Goal: Transaction & Acquisition: Subscribe to service/newsletter

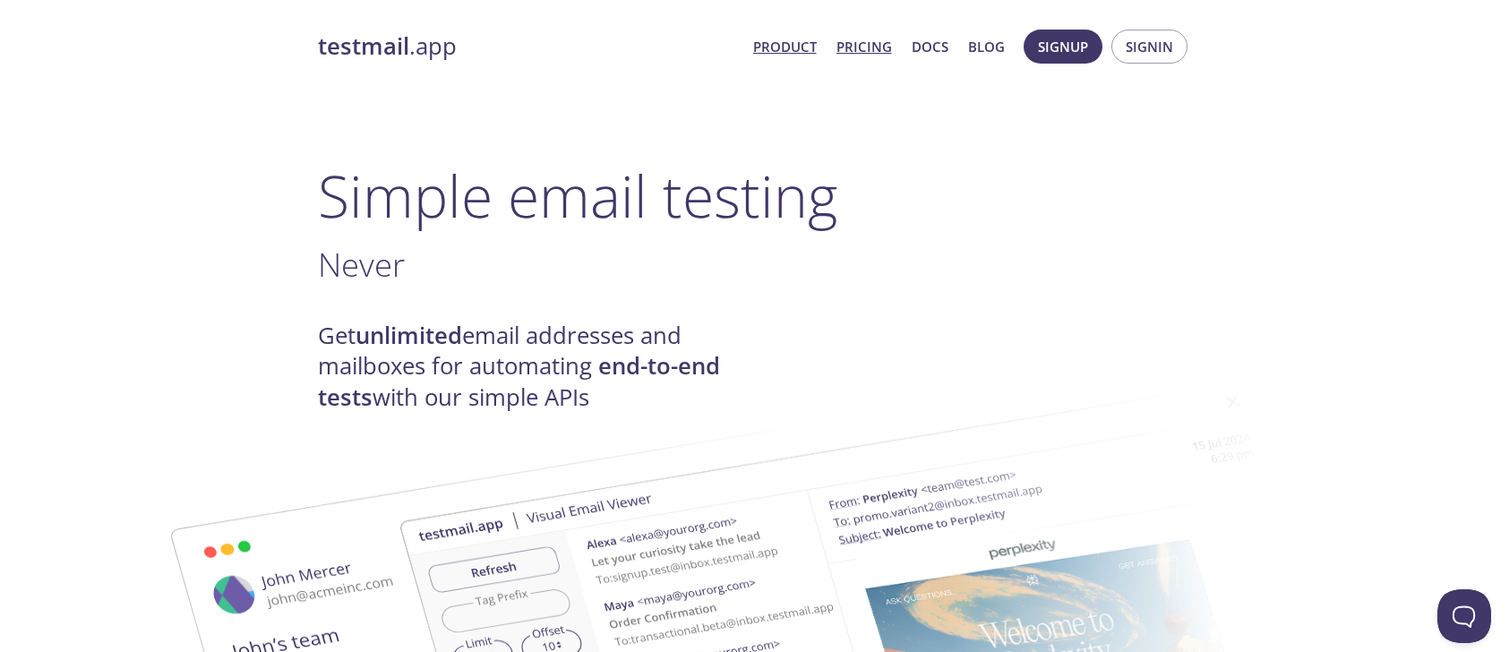
click at [877, 53] on link "Pricing" at bounding box center [864, 46] width 56 height 23
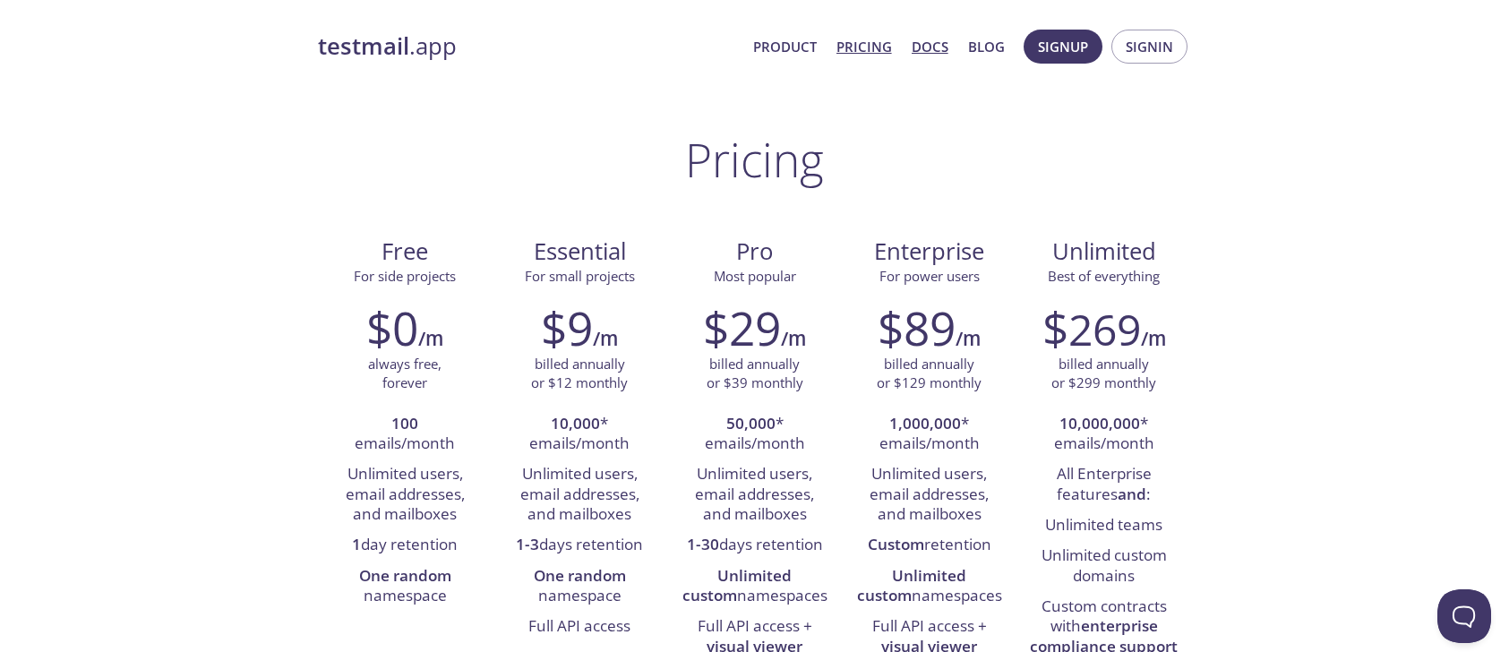
click at [945, 43] on link "Docs" at bounding box center [930, 46] width 37 height 23
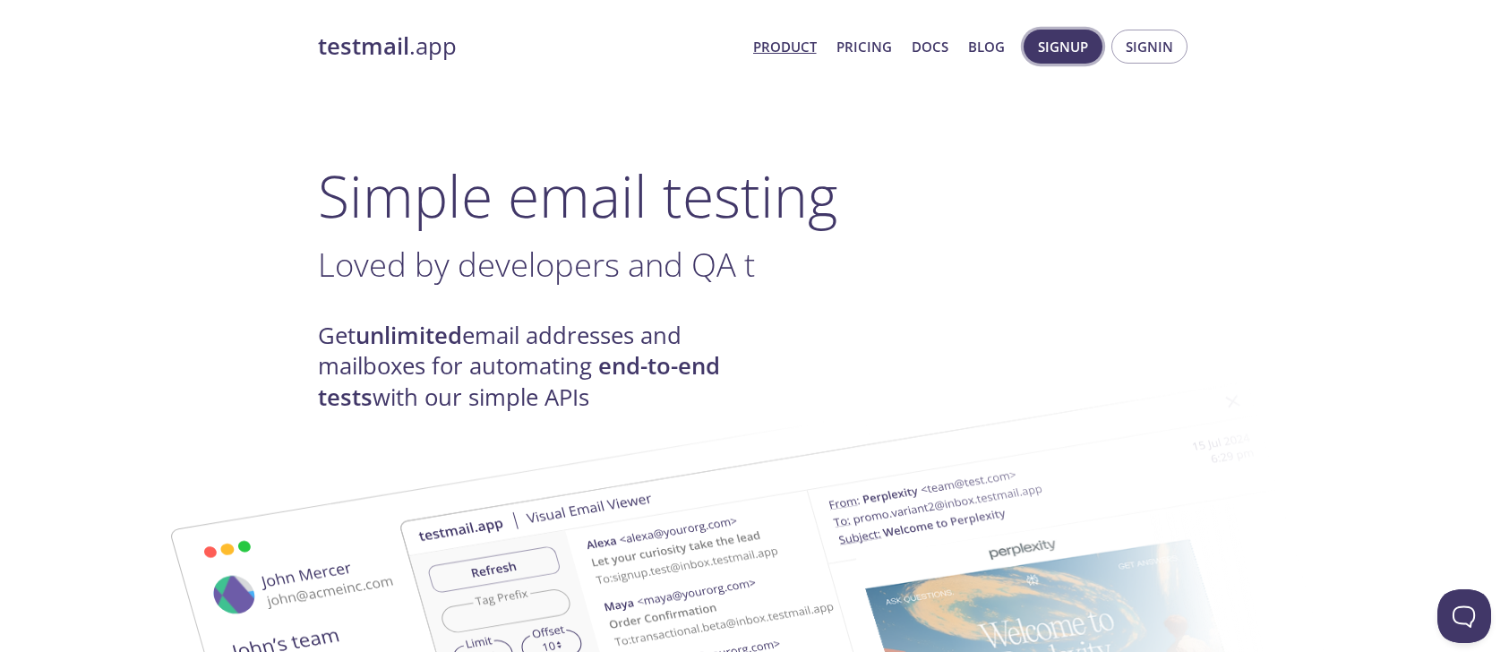
click at [1058, 48] on span "Signup" at bounding box center [1063, 46] width 50 height 23
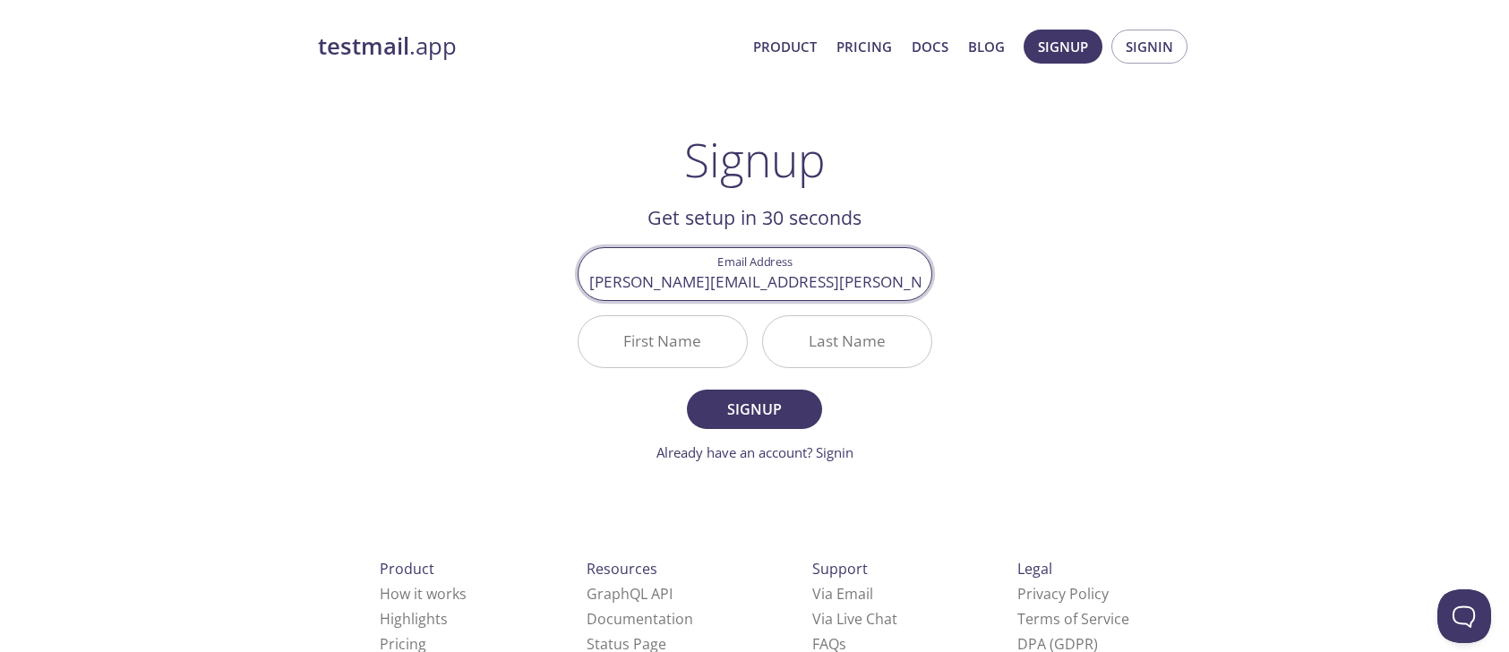
type input "[PERSON_NAME][EMAIL_ADDRESS][PERSON_NAME][DOMAIN_NAME]"
click at [954, 436] on div "testmail .app Product Pricing Docs Blog Signup Signin Signup Get setup in 30 se…" at bounding box center [754, 429] width 917 height 822
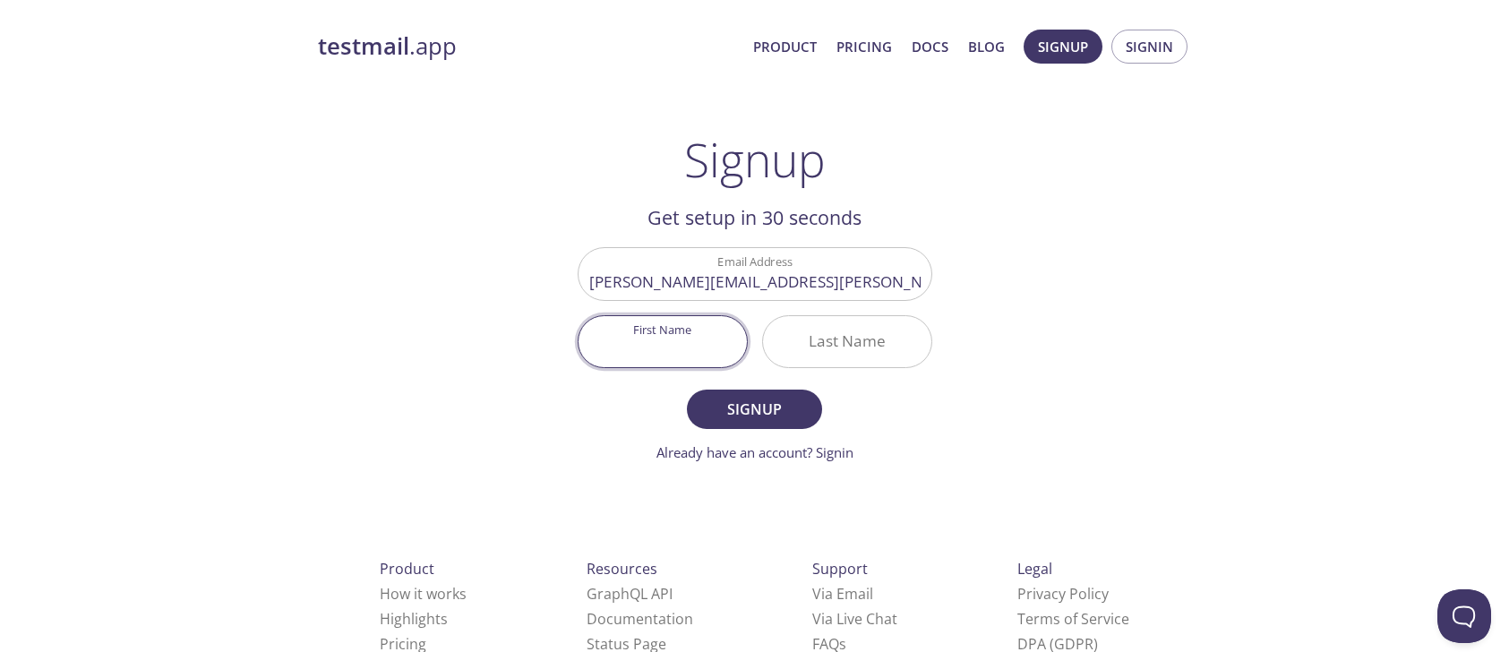
click at [696, 339] on input "First Name" at bounding box center [662, 341] width 168 height 51
type input "[PERSON_NAME]"
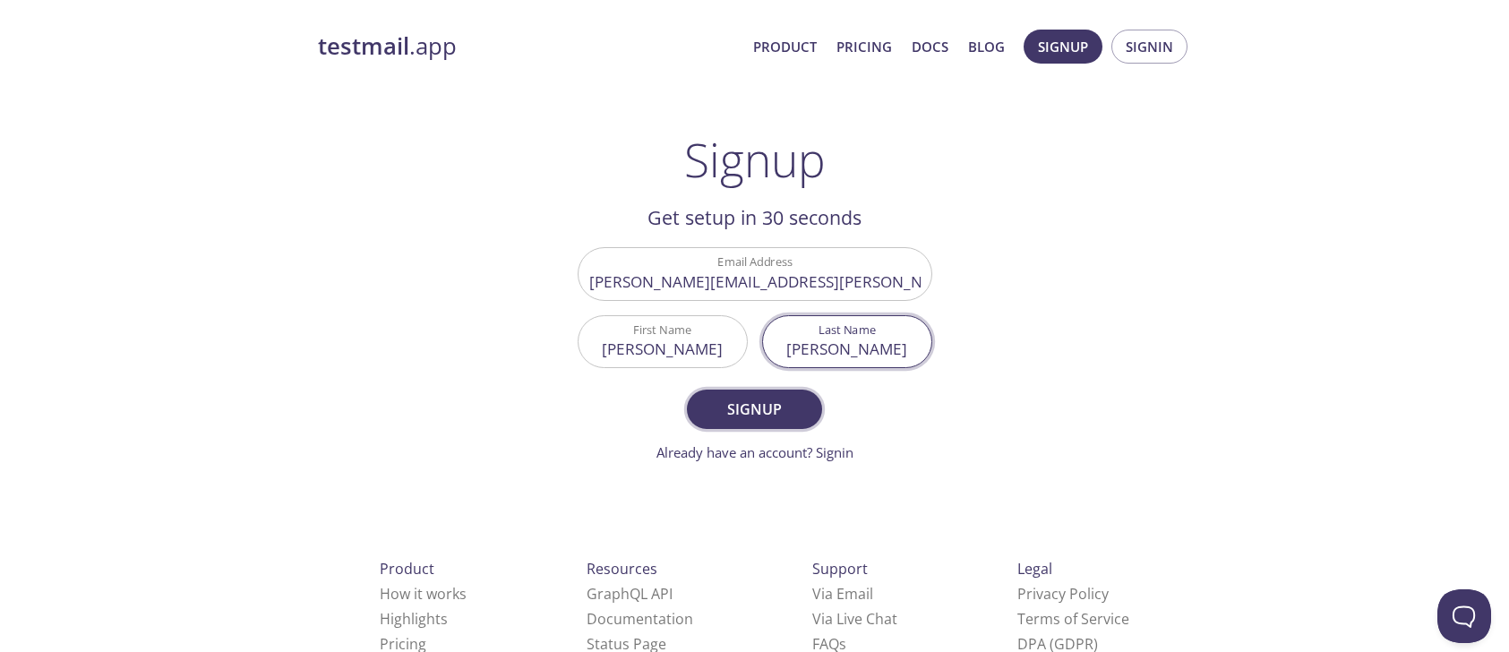
type input "[PERSON_NAME]"
click at [726, 424] on button "Signup" at bounding box center [754, 408] width 134 height 39
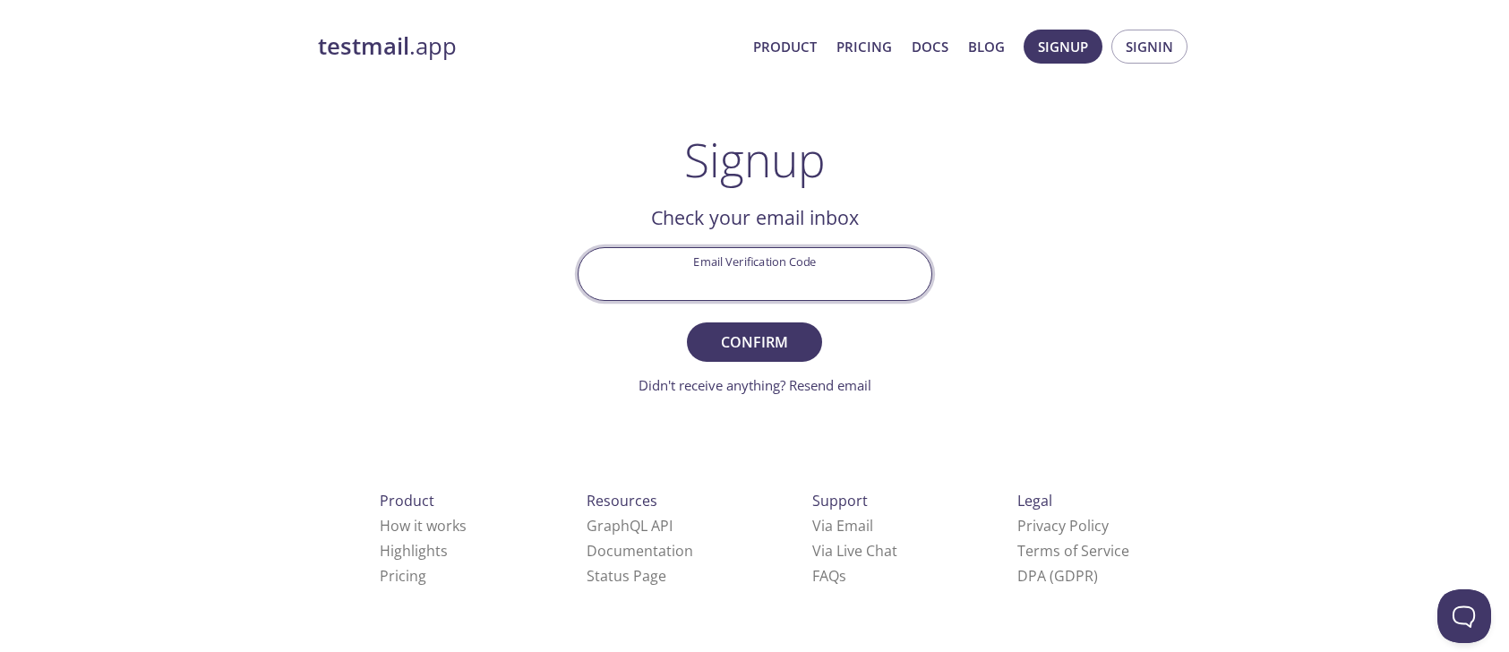
click at [883, 273] on input "Email Verification Code" at bounding box center [754, 273] width 353 height 51
paste input "YZF4HXF"
type input "YZF4HXF"
click at [771, 355] on button "Confirm" at bounding box center [754, 341] width 134 height 39
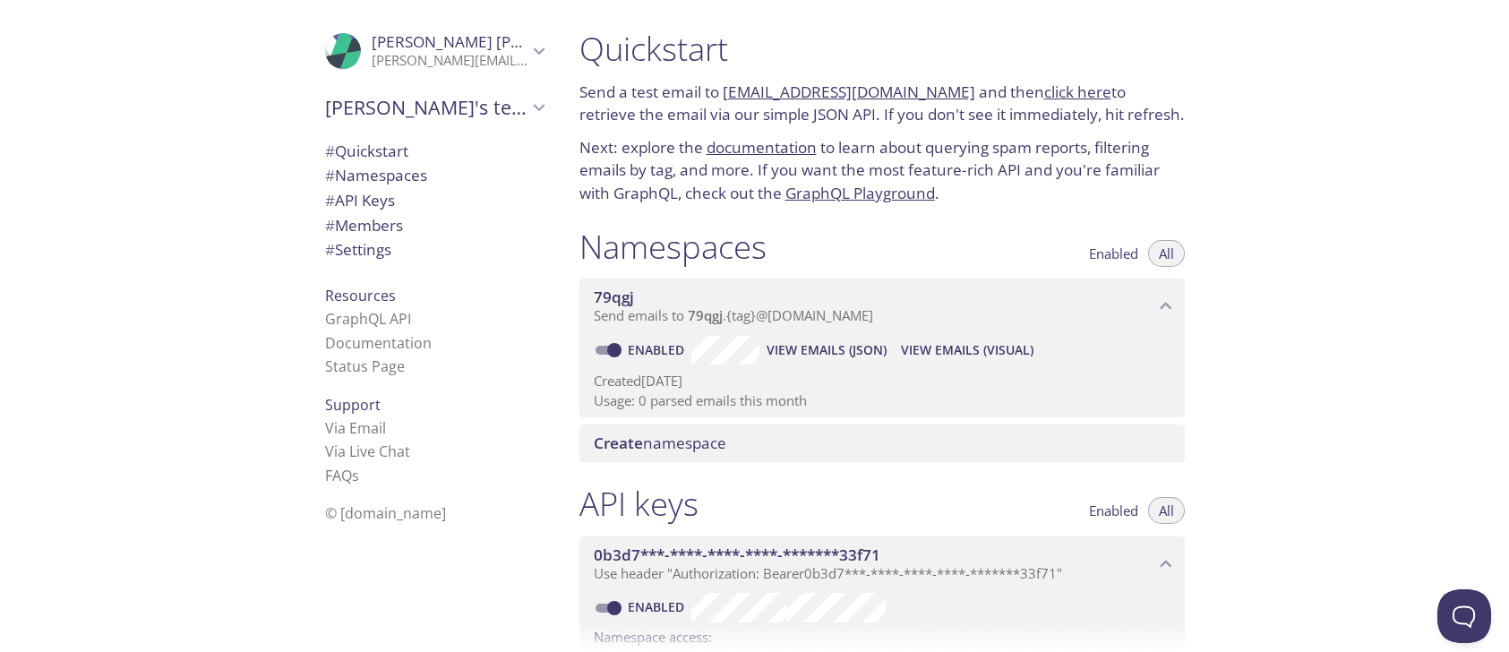
click at [917, 91] on link "[EMAIL_ADDRESS][DOMAIN_NAME]" at bounding box center [849, 91] width 252 height 21
click at [1044, 94] on link "click here" at bounding box center [1077, 91] width 67 height 21
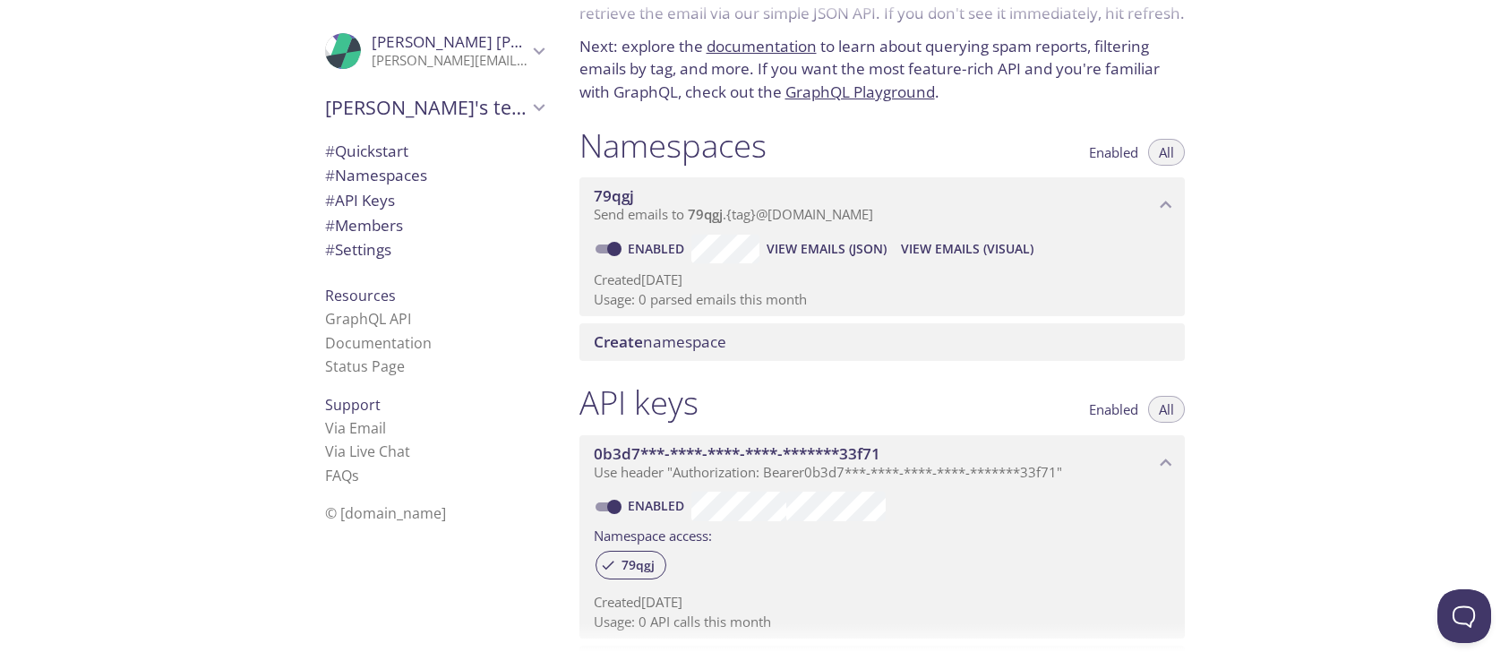
scroll to position [98, 0]
click at [750, 48] on link "documentation" at bounding box center [761, 49] width 110 height 21
